Goal: Contribute content

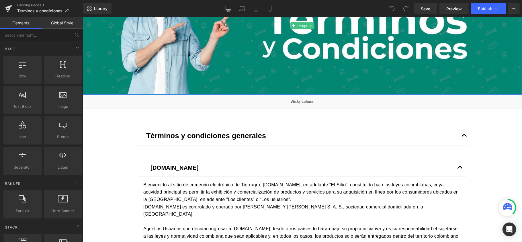
scroll to position [191, 0]
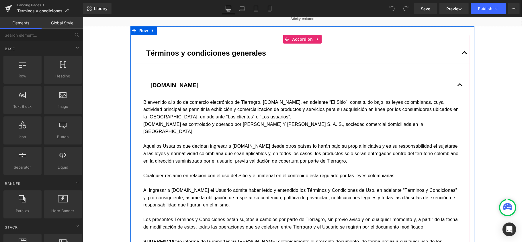
click at [464, 54] on span "button" at bounding box center [464, 54] width 0 height 0
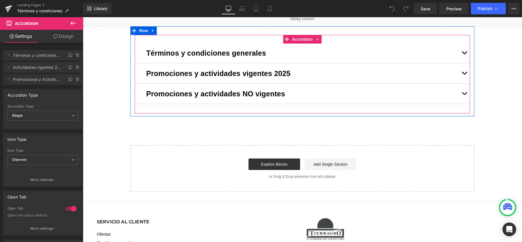
click at [460, 71] on button "button" at bounding box center [463, 73] width 11 height 20
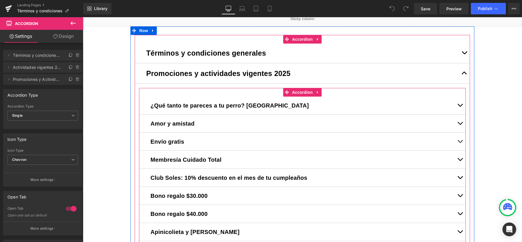
click at [458, 123] on button "button" at bounding box center [459, 123] width 11 height 18
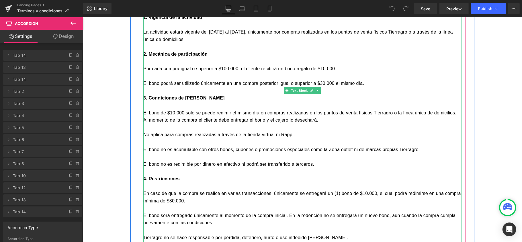
scroll to position [306, 0]
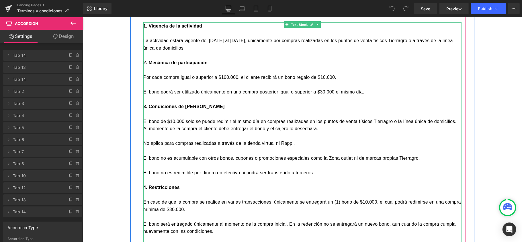
click at [178, 146] on p "No aplica para compras realizadas a través de la tienda virtual ni Rappi." at bounding box center [302, 142] width 318 height 7
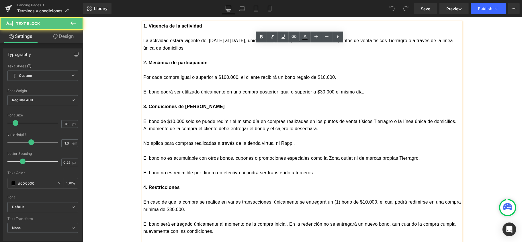
click at [340, 149] on p at bounding box center [302, 150] width 318 height 7
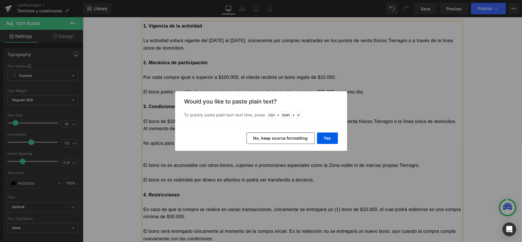
click at [271, 139] on button "No, keep source formatting" at bounding box center [280, 137] width 68 height 11
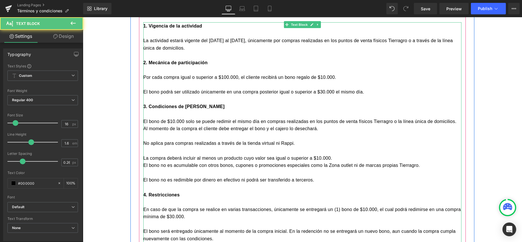
click at [341, 154] on p "La compra deberá incluir al menos un producto cuyo valor sea igual o superior a…" at bounding box center [302, 157] width 318 height 7
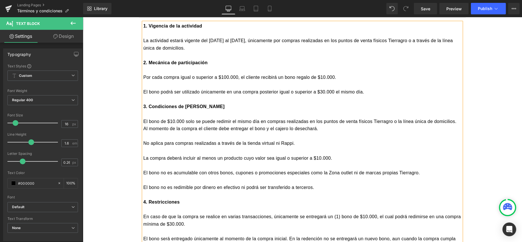
click at [279, 156] on span "La compra deberá incluir al menos un producto cuyo valor sea igual o superior a…" at bounding box center [237, 157] width 189 height 5
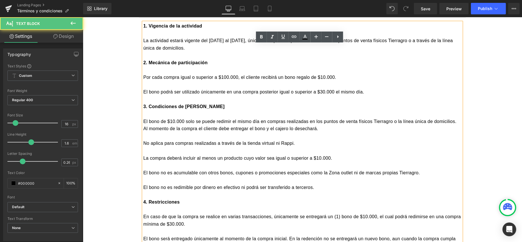
click at [187, 173] on p "El bono no es acumulable con otros bonos, cupones o promociones especiales como…" at bounding box center [302, 172] width 318 height 7
click at [186, 156] on span "La compra deberá incluir al menos un producto cuyo valor sea igual o superior a…" at bounding box center [237, 157] width 189 height 5
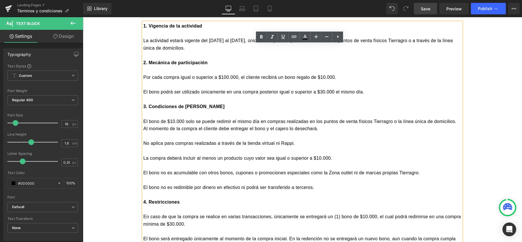
click at [429, 9] on span "Save" at bounding box center [425, 9] width 9 height 6
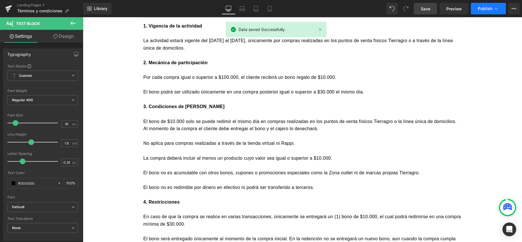
click at [493, 8] on button "Publish" at bounding box center [488, 8] width 35 height 11
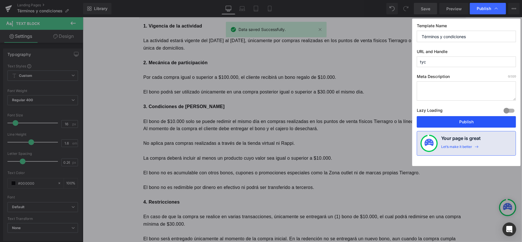
click at [451, 124] on button "Publish" at bounding box center [466, 121] width 99 height 11
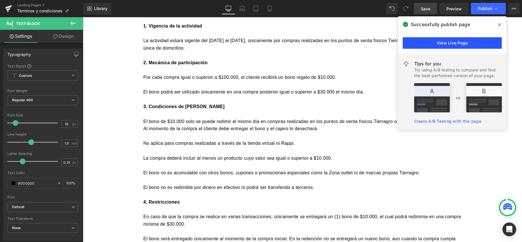
click at [432, 42] on link "View Live Page" at bounding box center [452, 42] width 99 height 11
